Goal: Task Accomplishment & Management: Use online tool/utility

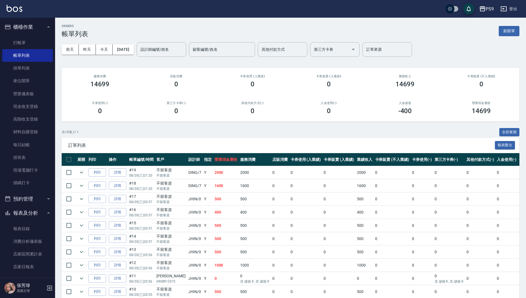
scroll to position [90, 0]
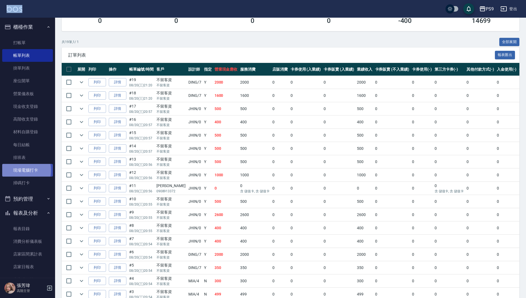
click at [12, 170] on link "現場電腦打卡" at bounding box center [27, 170] width 51 height 13
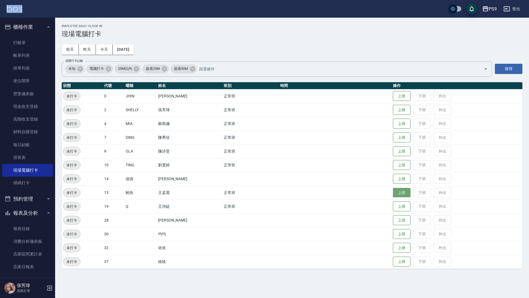
click at [402, 196] on button "上班" at bounding box center [402, 193] width 18 height 10
click at [310, 7] on div "PS9 登出" at bounding box center [264, 9] width 529 height 18
click at [338, 291] on div "Employee Daily Clock In 現場電腦打卡 [DATE] [DATE] [DATE] [DATE] 篩選打卡記錄 未知 電腦打卡 25M以內…" at bounding box center [264, 149] width 529 height 298
click at [339, 287] on div "Employee Daily Clock In 現場電腦打卡 [DATE] [DATE] [DATE] [DATE] 篩選打卡記錄 未知 電腦打卡 25M以內…" at bounding box center [264, 149] width 529 height 298
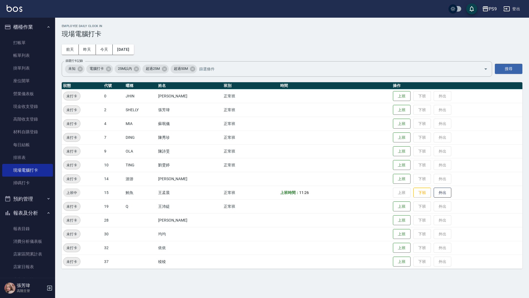
drag, startPoint x: 148, startPoint y: 297, endPoint x: 186, endPoint y: 256, distance: 56.3
click at [149, 296] on div "Employee Daily Clock In 現場電腦打卡 [DATE] [DATE] [DATE] [DATE] 篩選打卡記錄 未知 電腦打卡 25M以內…" at bounding box center [264, 149] width 529 height 298
click at [397, 166] on button "上班" at bounding box center [402, 165] width 18 height 10
click at [393, 98] on button "上班" at bounding box center [402, 96] width 18 height 10
